Goal: Find contact information: Find contact information

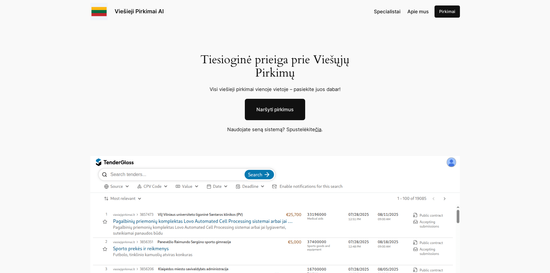
click at [318, 130] on link "čia" at bounding box center [318, 129] width 6 height 6
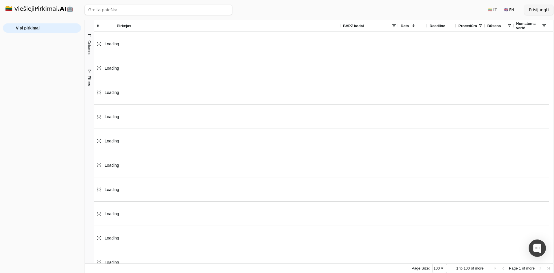
click at [318, 130] on div "Loading" at bounding box center [321, 141] width 455 height 24
